Goal: Find specific page/section: Find specific page/section

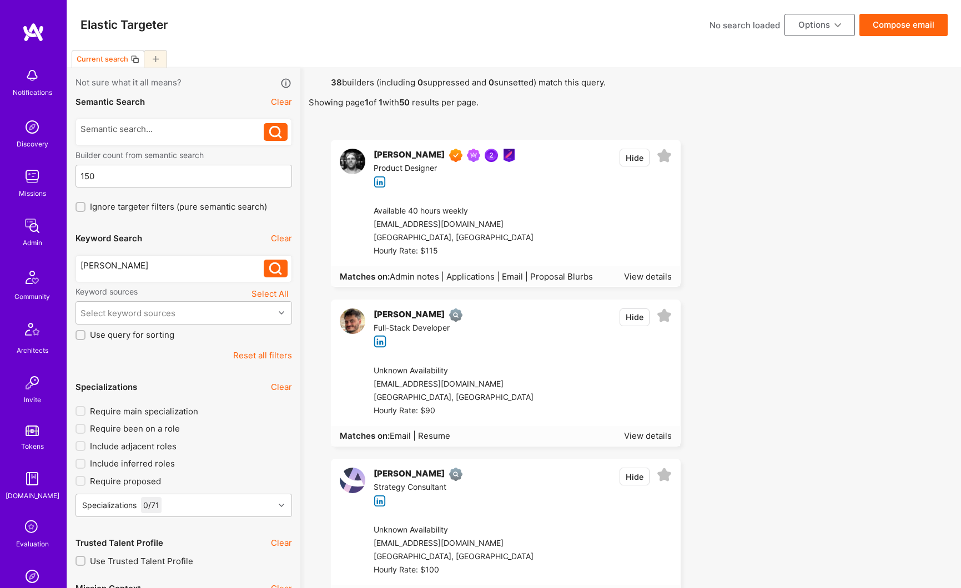
click at [274, 356] on button "Reset all filters" at bounding box center [262, 356] width 59 height 12
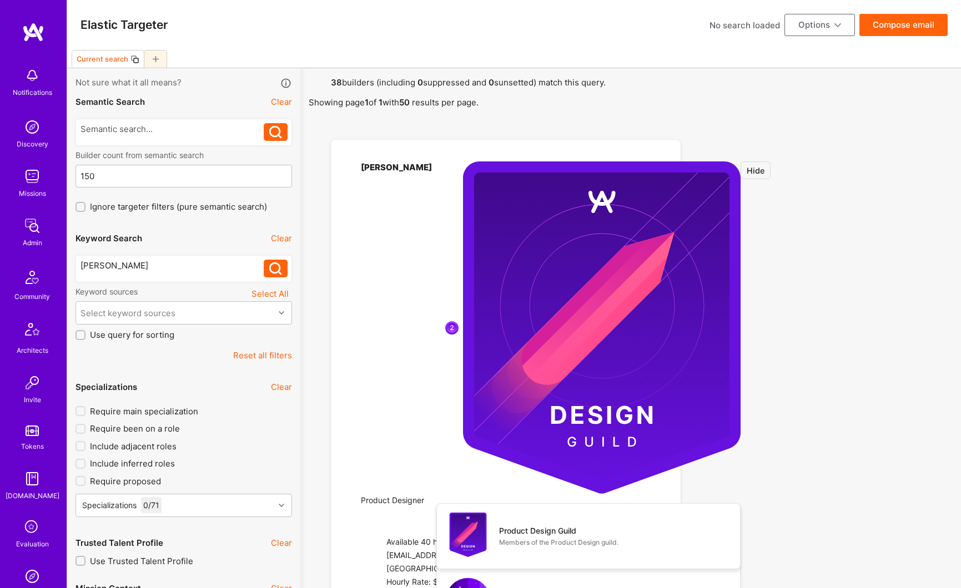
type input "[DATE]"
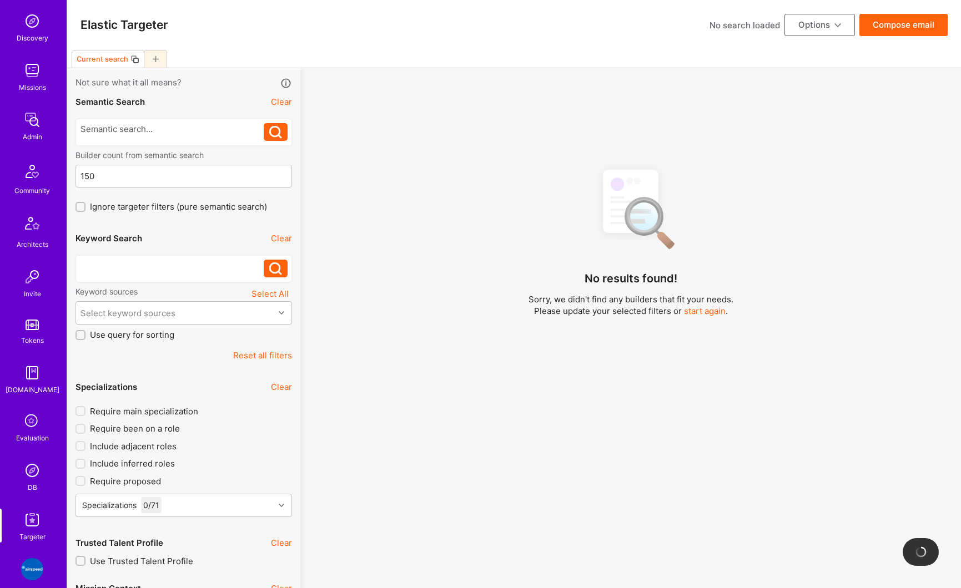
scroll to position [146, 0]
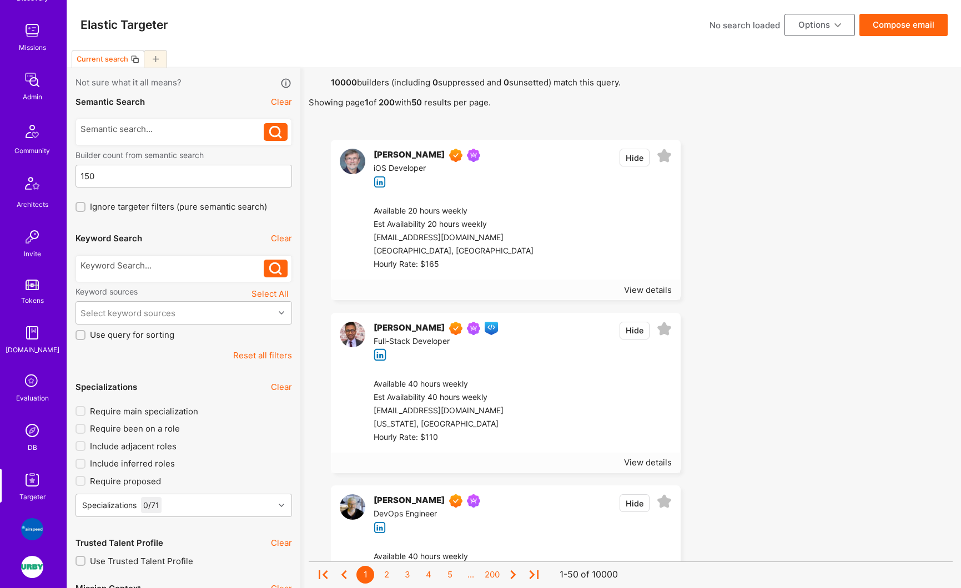
click at [29, 84] on img at bounding box center [32, 80] width 22 height 22
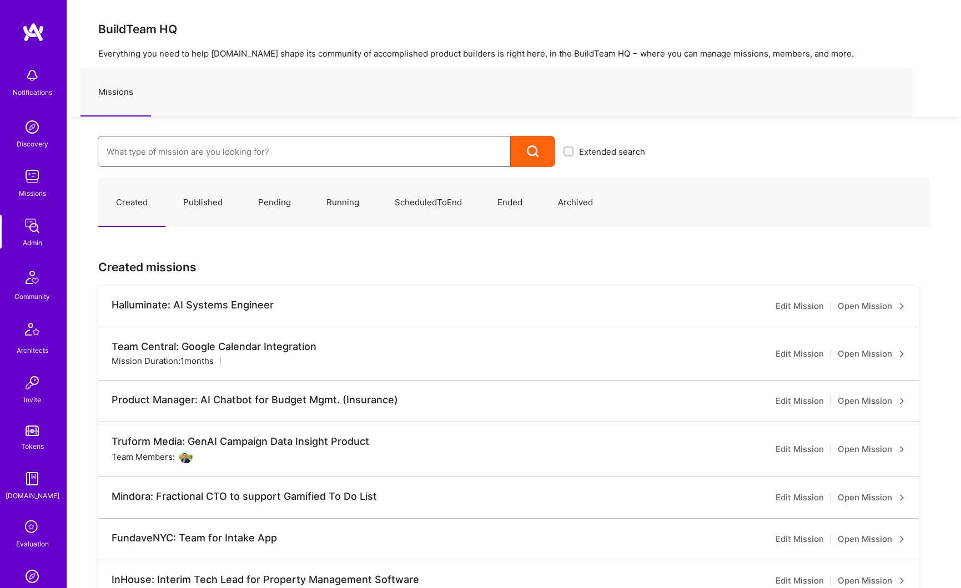
click at [154, 145] on input at bounding box center [304, 152] width 395 height 28
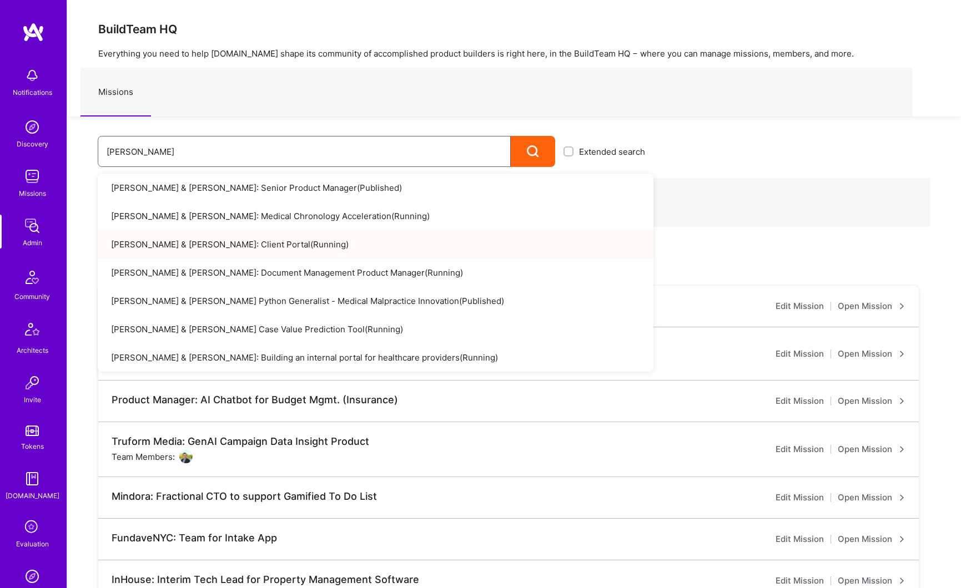
type input "[PERSON_NAME]"
click at [177, 239] on link "[PERSON_NAME] & [PERSON_NAME]: Client Portal ( Running )" at bounding box center [376, 244] width 556 height 28
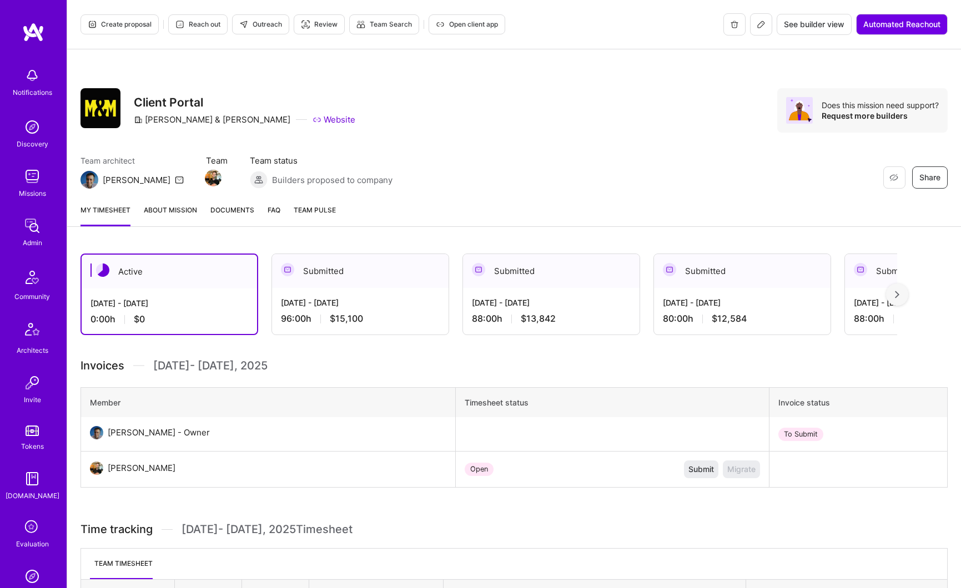
click at [183, 206] on link "About Mission" at bounding box center [170, 215] width 53 height 22
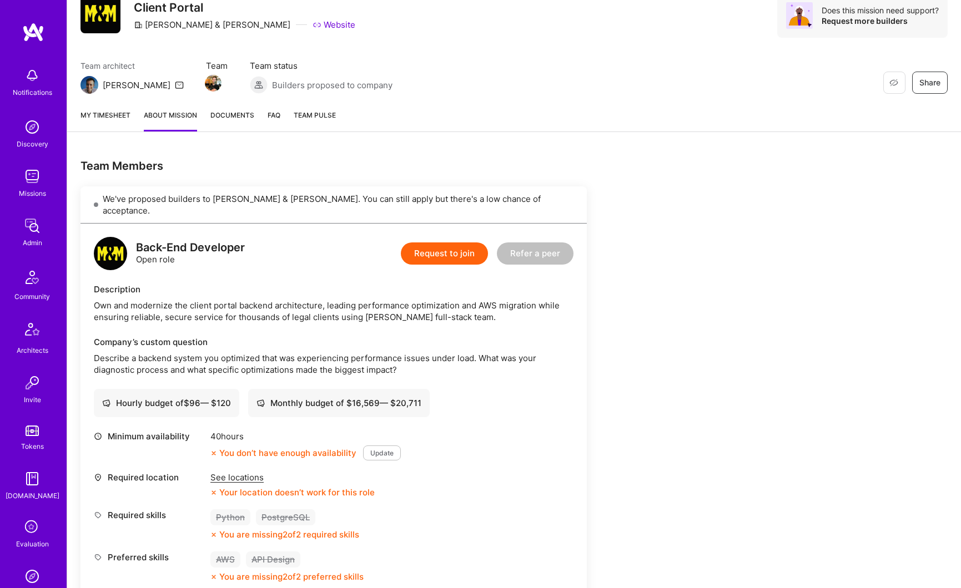
scroll to position [503, 0]
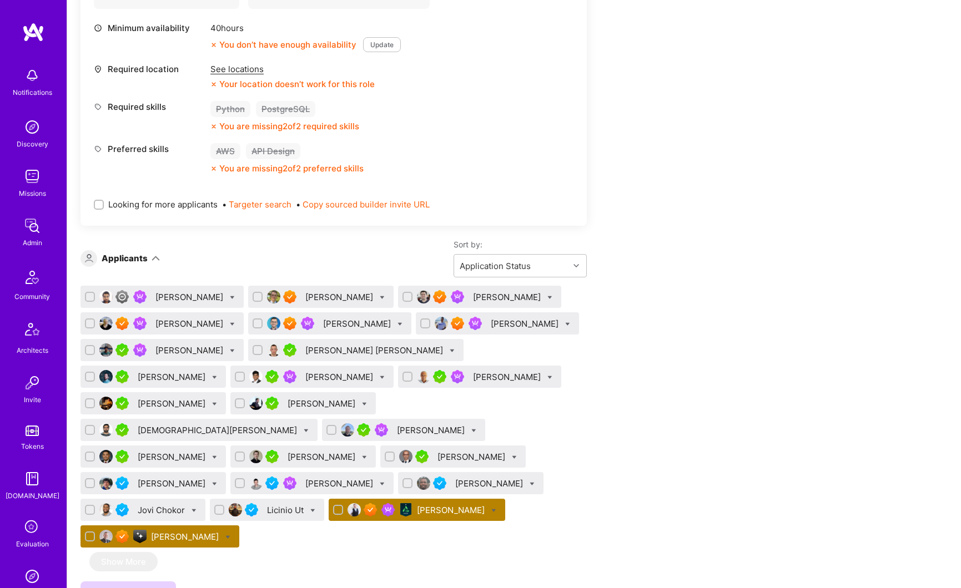
click at [221, 531] on div "Tadej Krevh" at bounding box center [186, 537] width 70 height 12
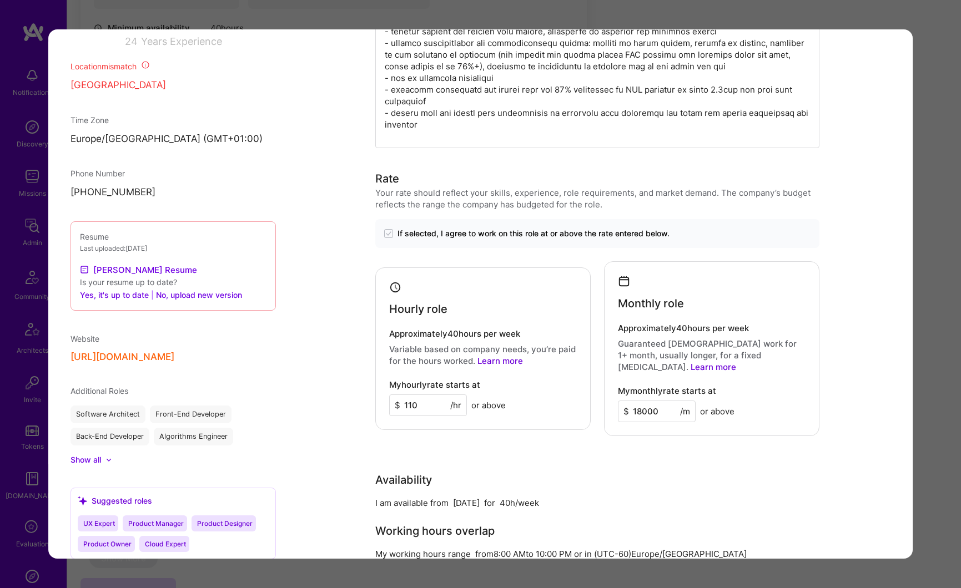
scroll to position [968, 0]
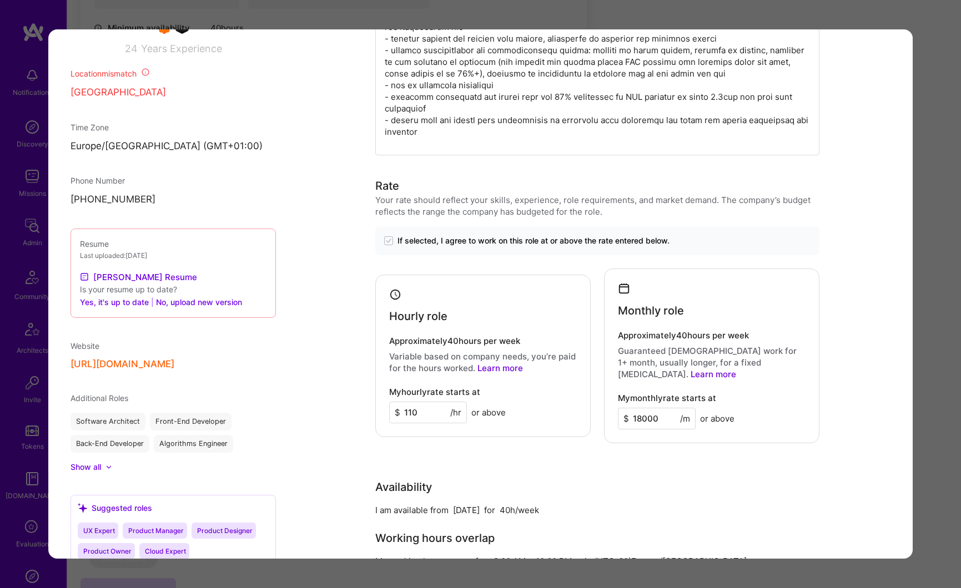
click at [934, 220] on div "Application 25 of 25 Builder Missing Requirements Required Location See locatio…" at bounding box center [480, 294] width 961 height 588
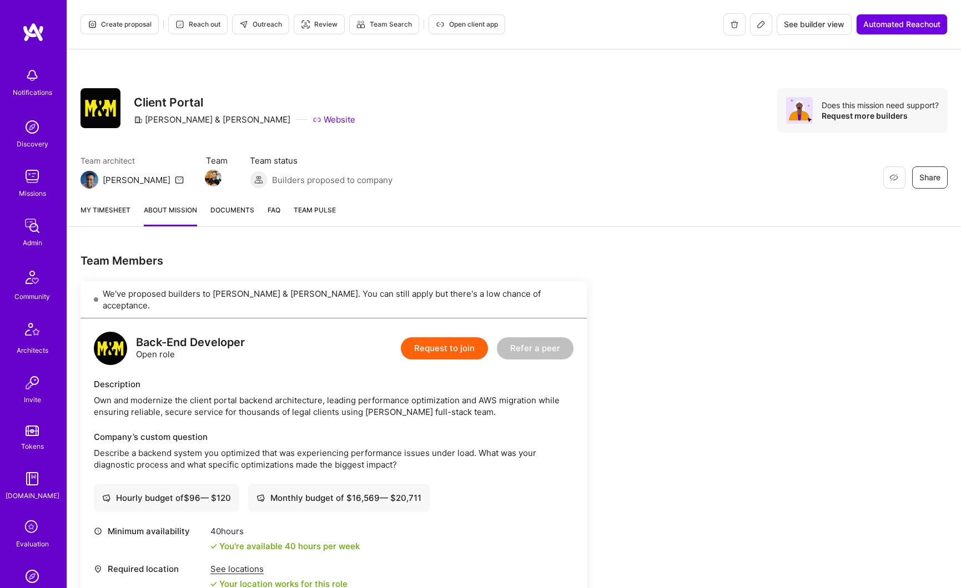
click at [757, 24] on icon at bounding box center [761, 24] width 9 height 9
